Goal: Complete application form

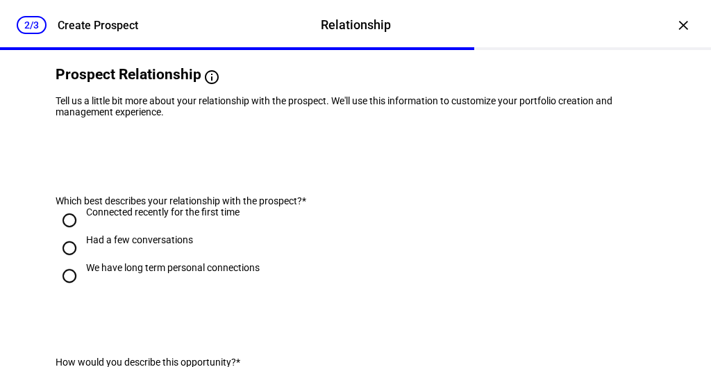
scroll to position [124, 0]
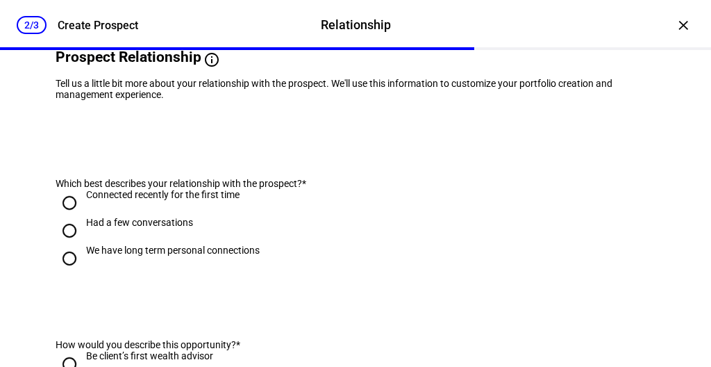
click at [132, 228] on div "Had a few conversations" at bounding box center [139, 222] width 107 height 11
click at [83, 244] on input "Had a few conversations" at bounding box center [70, 231] width 28 height 28
radio input "true"
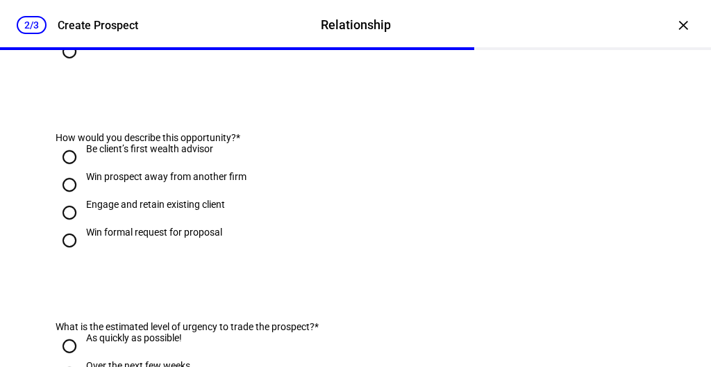
scroll to position [332, 0]
click at [126, 181] on div "Win prospect away from another firm" at bounding box center [166, 175] width 160 height 11
click at [83, 198] on input "Win prospect away from another firm" at bounding box center [70, 184] width 28 height 28
radio input "true"
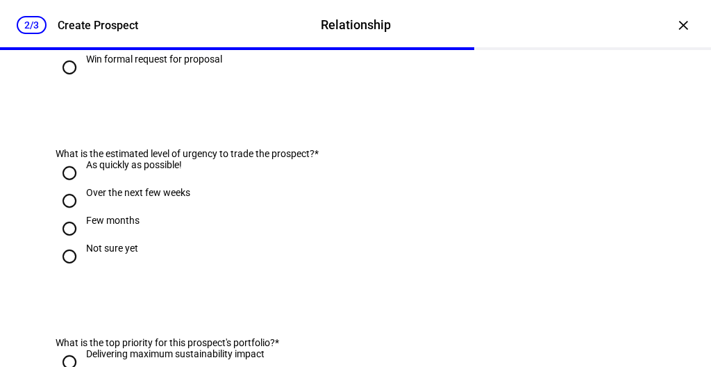
scroll to position [510, 0]
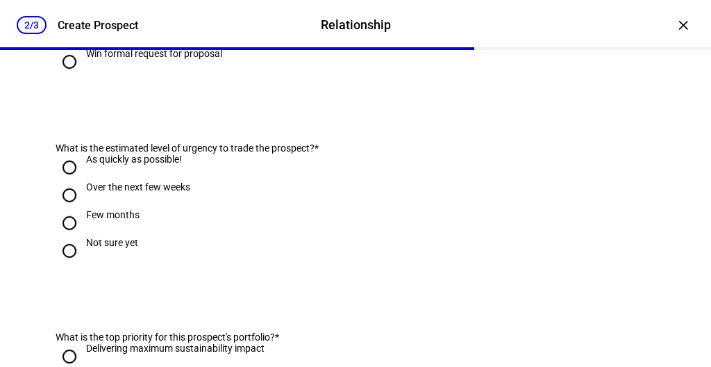
click at [138, 192] on div "Over the next few weeks" at bounding box center [138, 186] width 104 height 11
click at [83, 209] on input "Over the next few weeks" at bounding box center [70, 195] width 28 height 28
radio input "true"
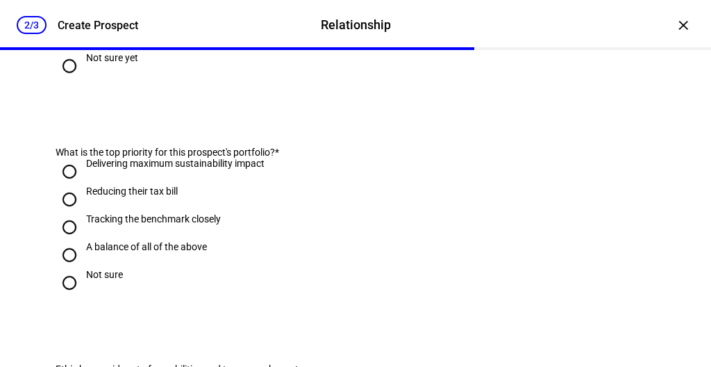
scroll to position [696, 0]
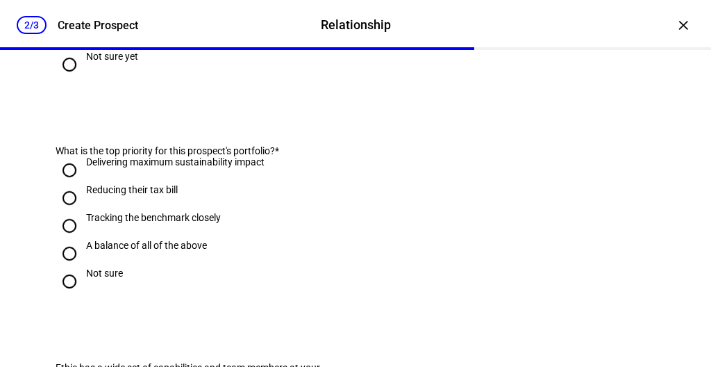
click at [93, 195] on div "Reducing their tax bill" at bounding box center [132, 189] width 92 height 11
click at [83, 212] on input "Reducing their tax bill" at bounding box center [70, 198] width 28 height 28
radio input "true"
click at [99, 223] on div "Tracking the benchmark closely" at bounding box center [153, 217] width 135 height 11
click at [83, 240] on input "Tracking the benchmark closely" at bounding box center [70, 226] width 28 height 28
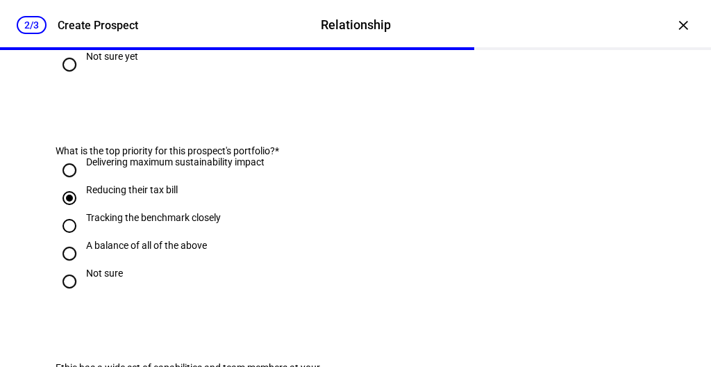
radio input "true"
click at [67, 267] on input "A balance of all of the above" at bounding box center [70, 254] width 28 height 28
radio input "true"
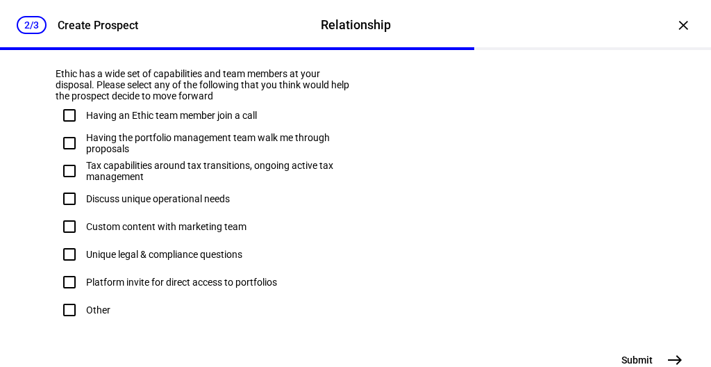
scroll to position [992, 0]
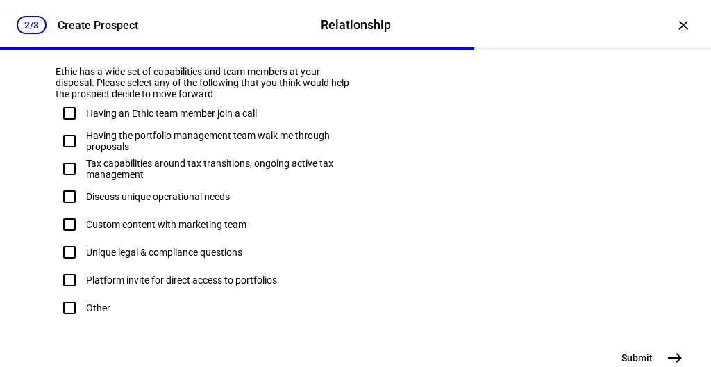
click at [72, 183] on input "Tax capabilities around tax transitions, ongoing active tax management" at bounding box center [70, 169] width 28 height 28
checkbox input "true"
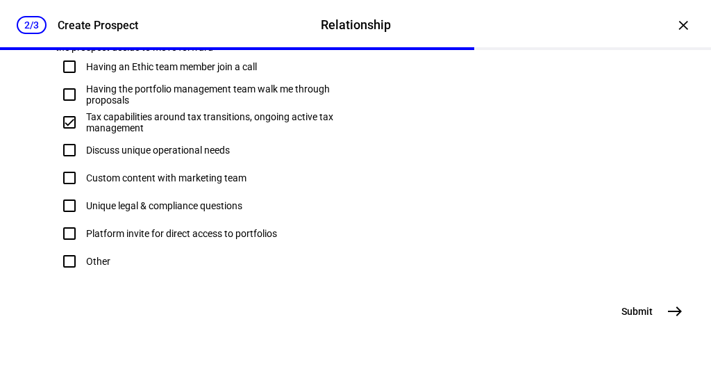
scroll to position [1103, 0]
click at [669, 314] on mat-icon "east" at bounding box center [675, 311] width 17 height 17
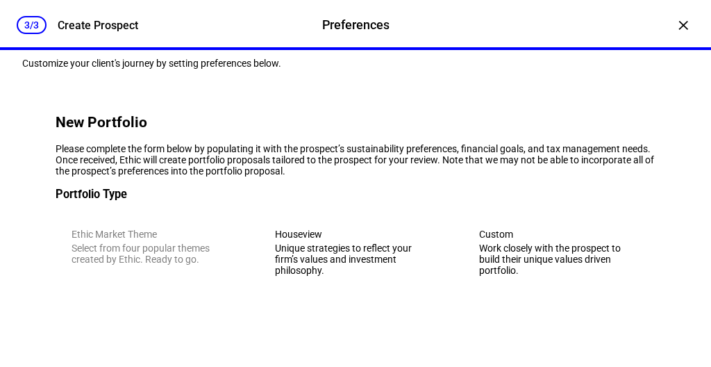
scroll to position [0, 0]
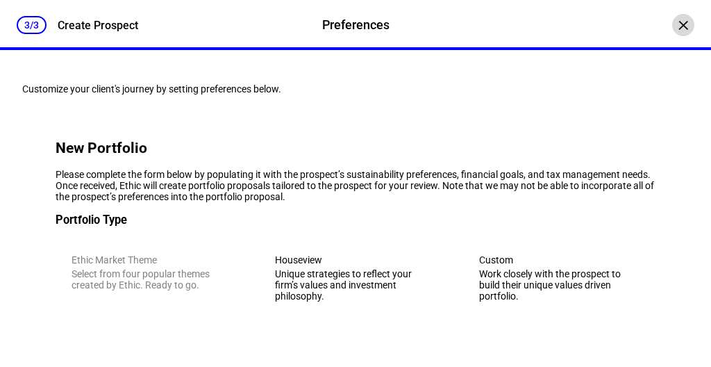
click at [683, 24] on div "×" at bounding box center [683, 25] width 22 height 22
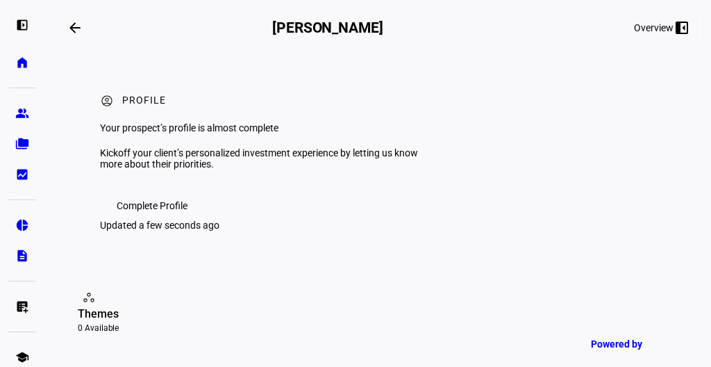
click at [138, 219] on span "Complete Profile" at bounding box center [152, 206] width 71 height 28
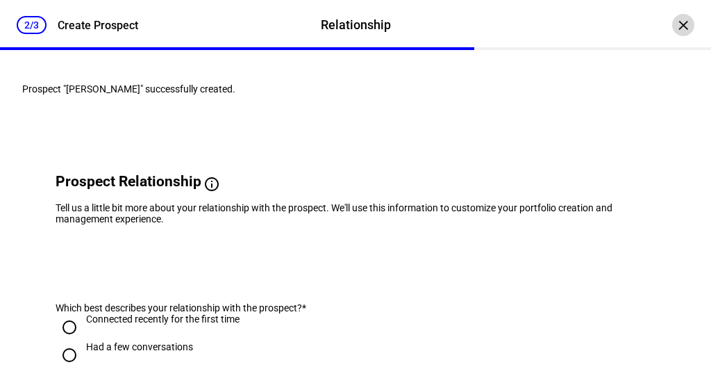
click at [685, 29] on div "×" at bounding box center [683, 25] width 22 height 22
